Goal: Information Seeking & Learning: Learn about a topic

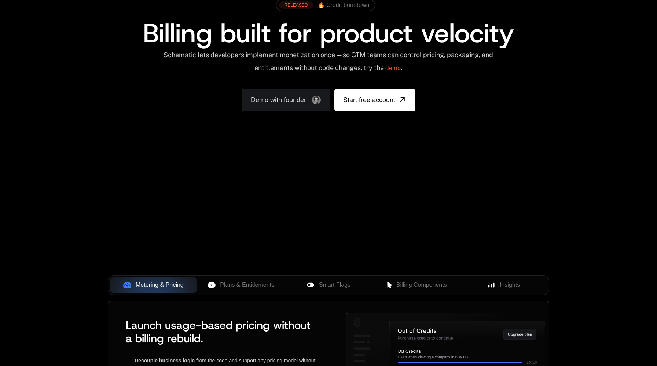
click at [234, 158] on div "AI Products Developers Pricing Docs Resources Summit Sign in Sign Up RELEASED 🔥…" at bounding box center [328, 54] width 657 height 219
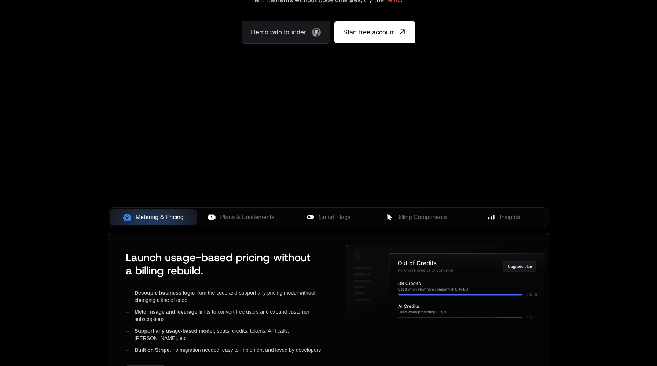
scroll to position [137, 0]
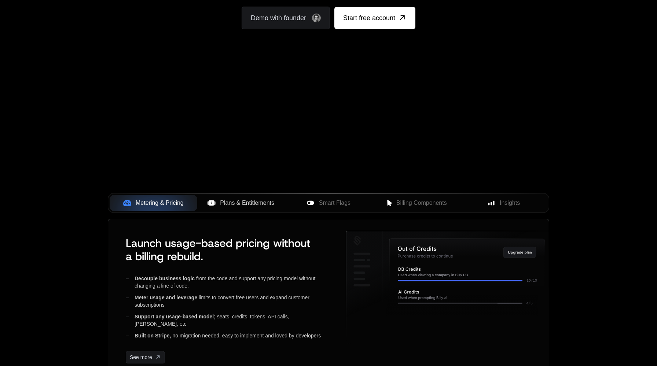
click at [253, 206] on span "Plans & Entitlements" at bounding box center [247, 203] width 54 height 9
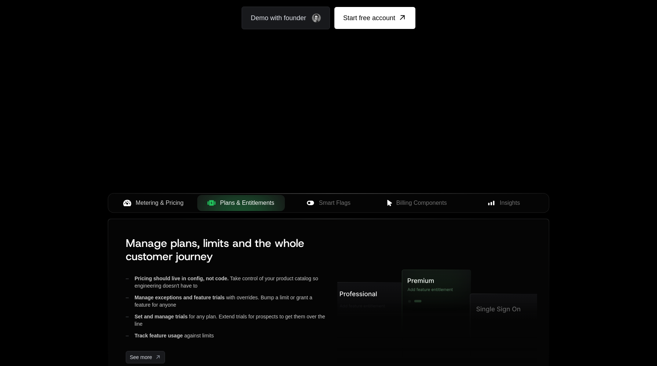
click at [168, 201] on span "Metering & Pricing" at bounding box center [160, 203] width 48 height 9
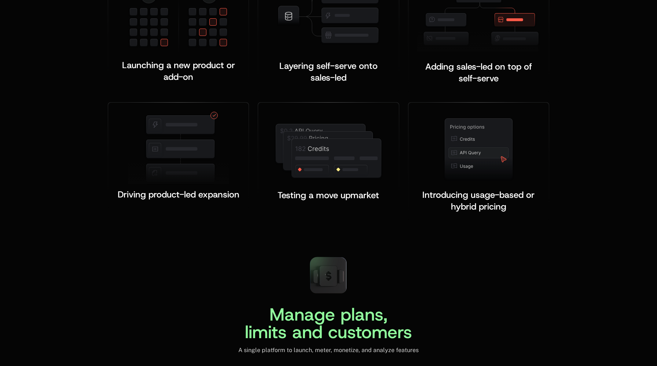
scroll to position [1413, 0]
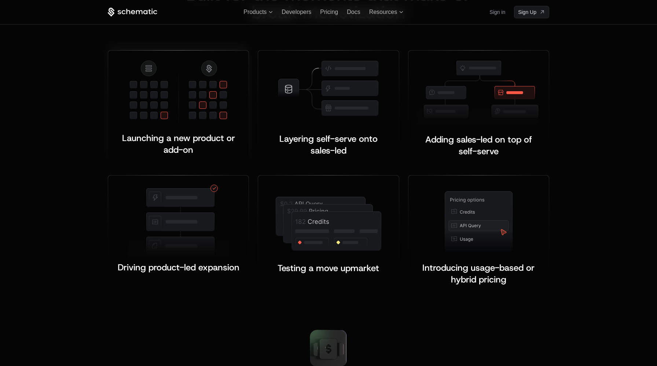
click at [189, 119] on img at bounding box center [178, 92] width 101 height 67
click at [337, 109] on img at bounding box center [328, 88] width 104 height 59
click at [335, 133] on span "Layering self-serve onto sales-led" at bounding box center [329, 144] width 101 height 23
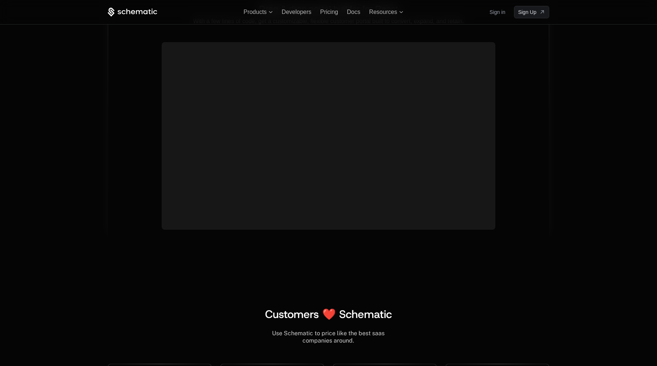
scroll to position [2692, 0]
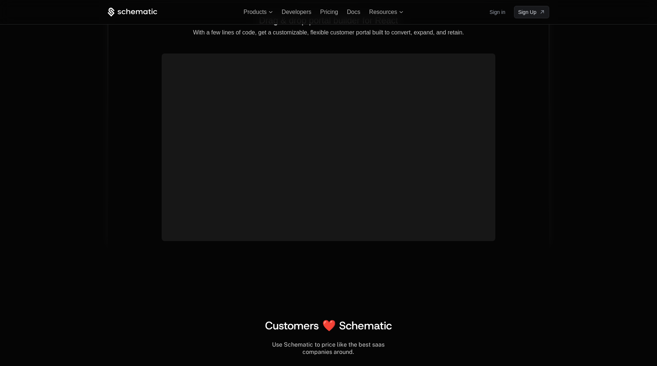
drag, startPoint x: 328, startPoint y: 133, endPoint x: 280, endPoint y: 135, distance: 47.3
click at [280, 135] on video at bounding box center [329, 138] width 328 height 164
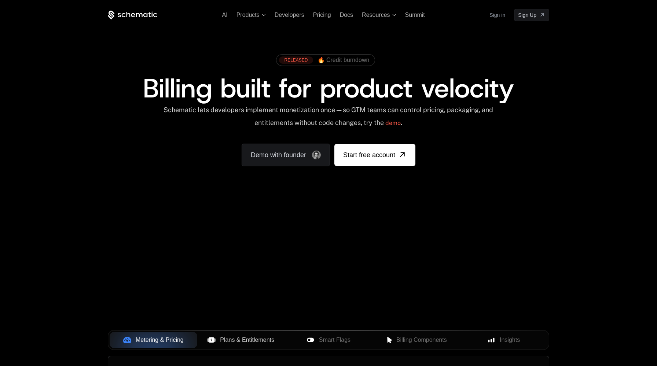
scroll to position [25, 0]
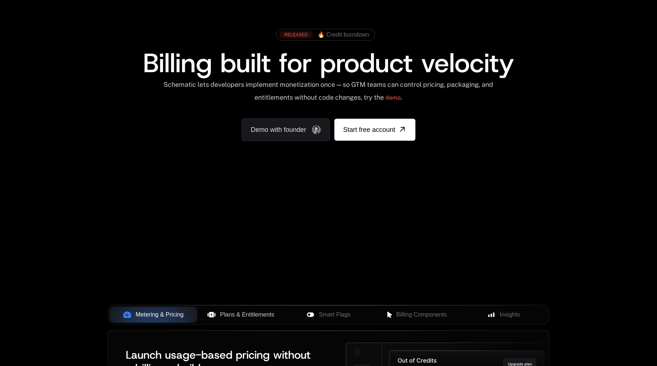
click at [325, 172] on div "AI Products Developers Pricing Docs Resources Summit Sign in Sign Up RELEASED 🔥…" at bounding box center [328, 84] width 657 height 219
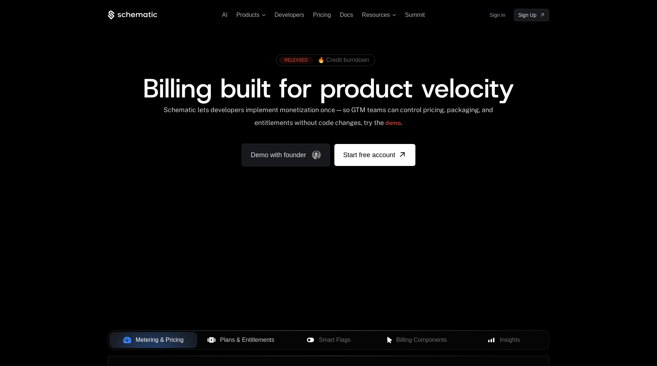
click at [334, 64] on span at bounding box center [325, 60] width 98 height 11
click at [292, 62] on div "RELEASED" at bounding box center [296, 59] width 34 height 7
